Goal: Transaction & Acquisition: Subscribe to service/newsletter

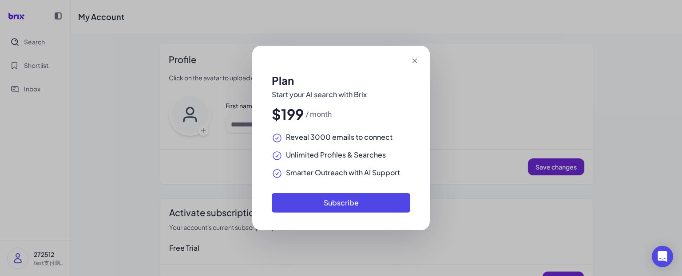
scroll to position [130, 0]
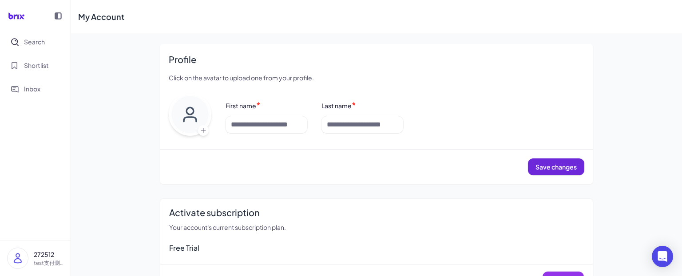
click at [557, 272] on button "Upgrade" at bounding box center [562, 280] width 41 height 17
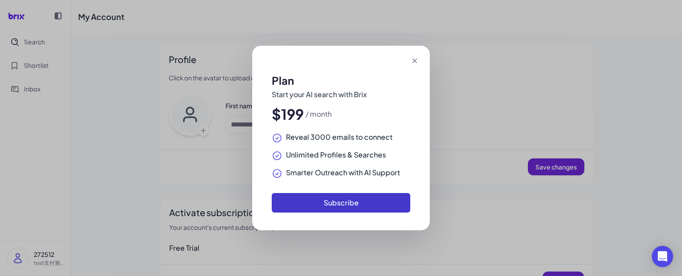
click at [351, 203] on button "Subscribe" at bounding box center [341, 203] width 139 height 20
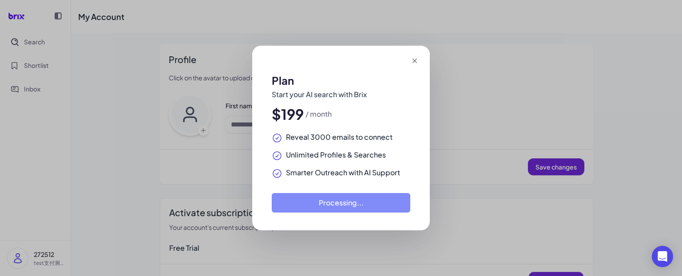
drag, startPoint x: 98, startPoint y: 115, endPoint x: 76, endPoint y: 107, distance: 23.3
click at [76, 107] on div "Plan Start your AI search with Brix $199 / month Reveal 3000 emails to connect …" at bounding box center [341, 138] width 682 height 276
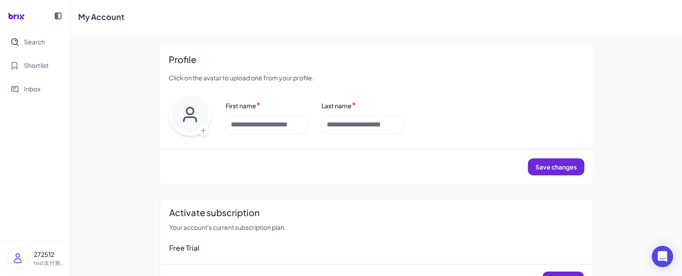
click at [21, 258] on img at bounding box center [18, 258] width 20 height 20
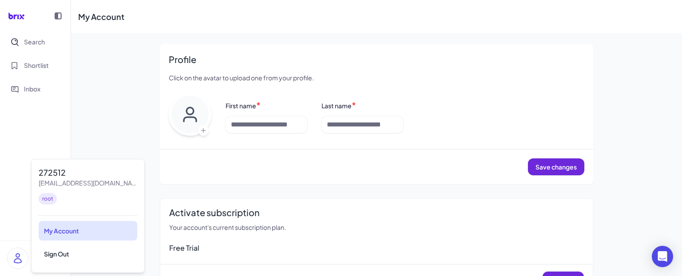
click at [57, 232] on div "My Account" at bounding box center [88, 231] width 99 height 20
